Goal: Task Accomplishment & Management: Manage account settings

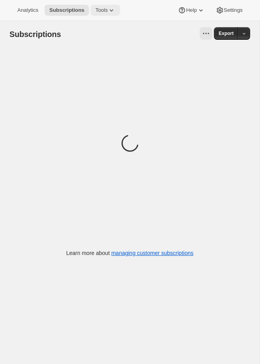
click at [107, 11] on span "Tools" at bounding box center [101, 10] width 12 height 6
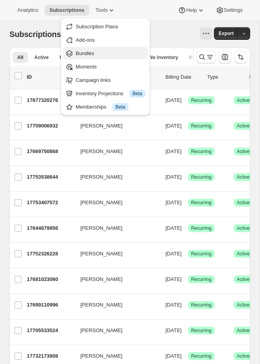
click at [88, 51] on span "Bundles" at bounding box center [85, 53] width 19 height 6
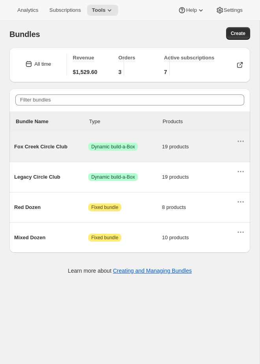
click at [63, 151] on div "Fox Creek Circle Club Success Dynamic build-a-Box 19 products" at bounding box center [125, 147] width 222 height 20
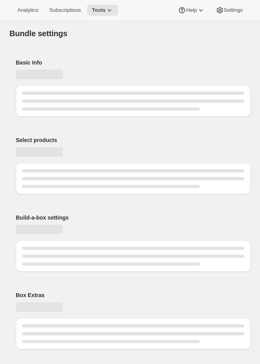
type input "Fox Creek Circle Club"
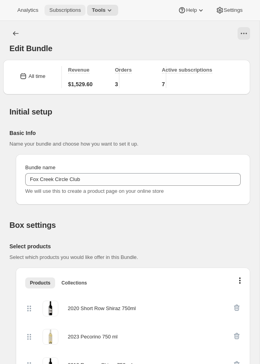
click at [64, 7] on button "Subscriptions" at bounding box center [64, 10] width 41 height 11
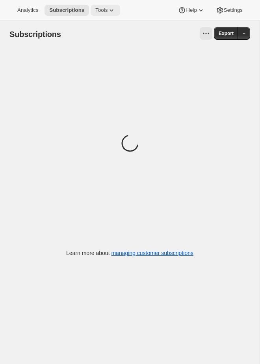
click at [98, 9] on span "Tools" at bounding box center [101, 10] width 12 height 6
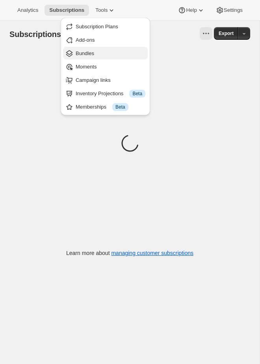
click at [87, 54] on span "Bundles" at bounding box center [85, 53] width 19 height 6
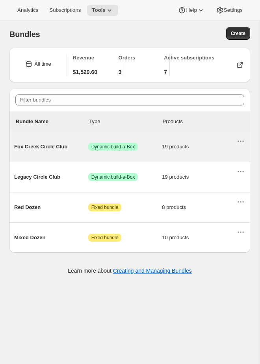
click at [131, 151] on div "Fox Creek Circle Club Success Dynamic build-a-Box 19 products" at bounding box center [125, 147] width 222 height 20
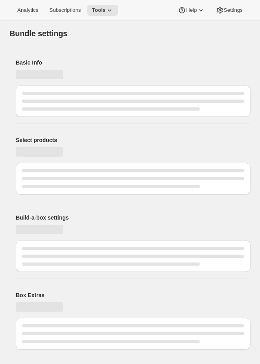
type input "Fox Creek Circle Club"
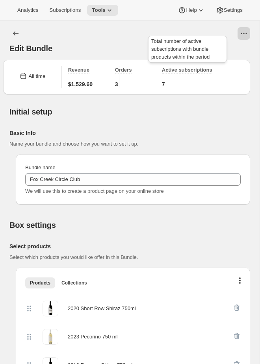
click at [237, 35] on div at bounding box center [143, 33] width 214 height 13
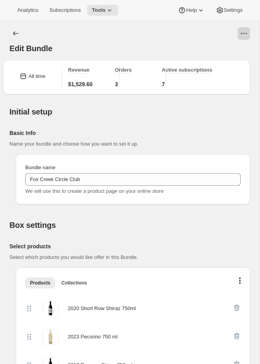
click at [248, 35] on button "View actions for Edit Bundle" at bounding box center [243, 33] width 13 height 13
click at [222, 63] on span "Open Build-a-box" at bounding box center [226, 64] width 40 height 6
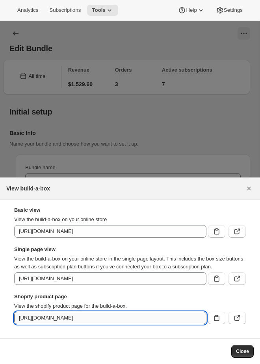
click at [153, 319] on input "[URL][DOMAIN_NAME]" at bounding box center [110, 318] width 192 height 13
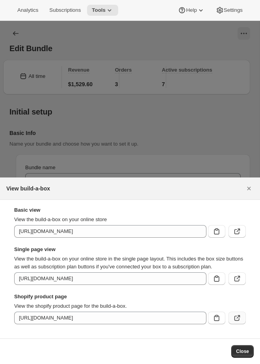
click at [239, 320] on icon ":rqr:" at bounding box center [236, 318] width 5 height 5
click at [118, 41] on div at bounding box center [130, 182] width 260 height 364
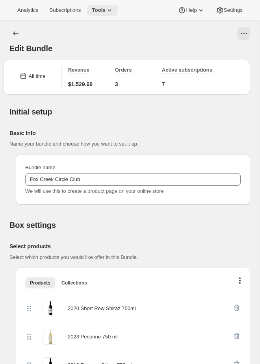
click at [106, 11] on span "Tools" at bounding box center [99, 10] width 14 height 6
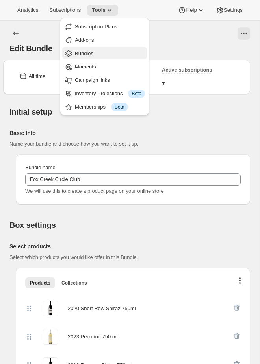
click at [91, 57] on button "Bundles" at bounding box center [104, 53] width 85 height 13
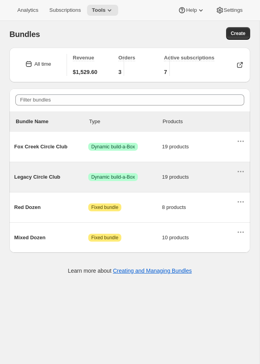
click at [105, 176] on span "Dynamic build-a-Box" at bounding box center [113, 177] width 44 height 6
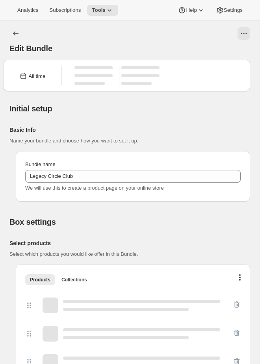
type input "Legacy Circle Club"
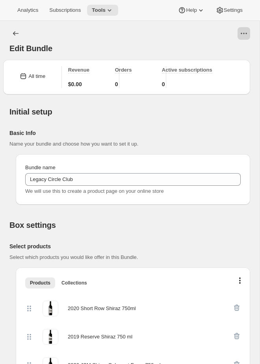
click at [245, 39] on button "View actions for Edit Bundle" at bounding box center [243, 33] width 13 height 13
click at [223, 60] on span "Open Build-a-box" at bounding box center [226, 64] width 40 height 8
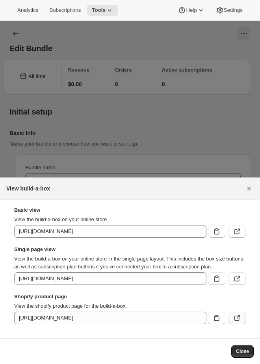
click at [238, 315] on icon ":ru0:" at bounding box center [237, 318] width 8 height 8
click at [132, 106] on div at bounding box center [130, 182] width 260 height 364
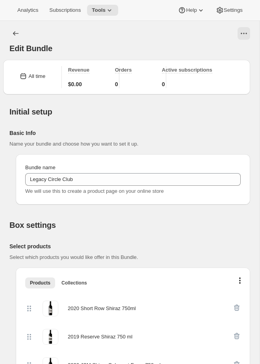
click at [89, 122] on div "Basic Info Name your bundle and choose how you want to set it up. Bundle name L…" at bounding box center [129, 161] width 241 height 88
click at [68, 6] on button "Subscriptions" at bounding box center [64, 10] width 41 height 11
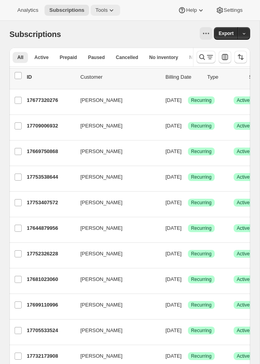
click at [96, 4] on div "Analytics Subscriptions Tools Help Settings" at bounding box center [130, 10] width 260 height 21
click at [100, 13] on button "Tools" at bounding box center [106, 10] width 30 height 11
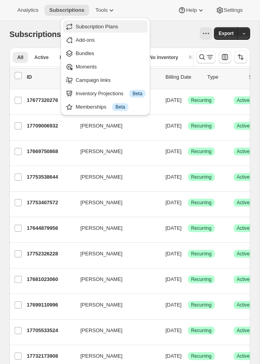
click at [96, 27] on span "Subscription Plans" at bounding box center [97, 27] width 43 height 6
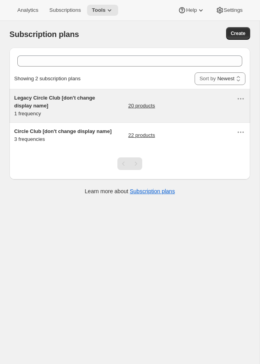
click at [98, 115] on div "Legacy Circle Club [don't change display name] 1 frequency" at bounding box center [63, 106] width 98 height 24
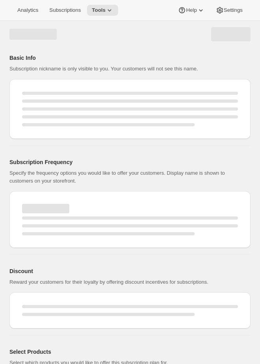
select select "WEEK"
select select "MONTH"
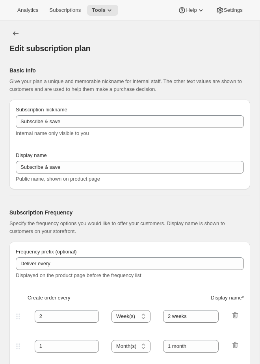
type input "Legacy Circle Club [don't change display name]"
type input "Join the Legacy Club"
type input "1"
select select "YEAR"
type input "1 year"
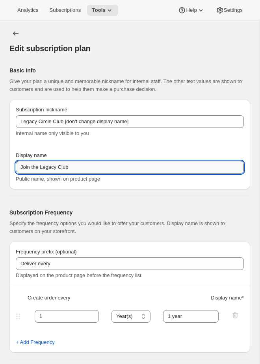
click at [97, 164] on input "Join the Legacy Club" at bounding box center [130, 167] width 228 height 13
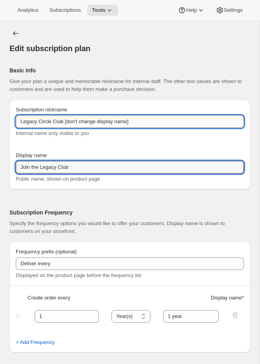
click at [144, 124] on input "Legacy Circle Club [don't change display name]" at bounding box center [130, 121] width 228 height 13
